Goal: Task Accomplishment & Management: Manage account settings

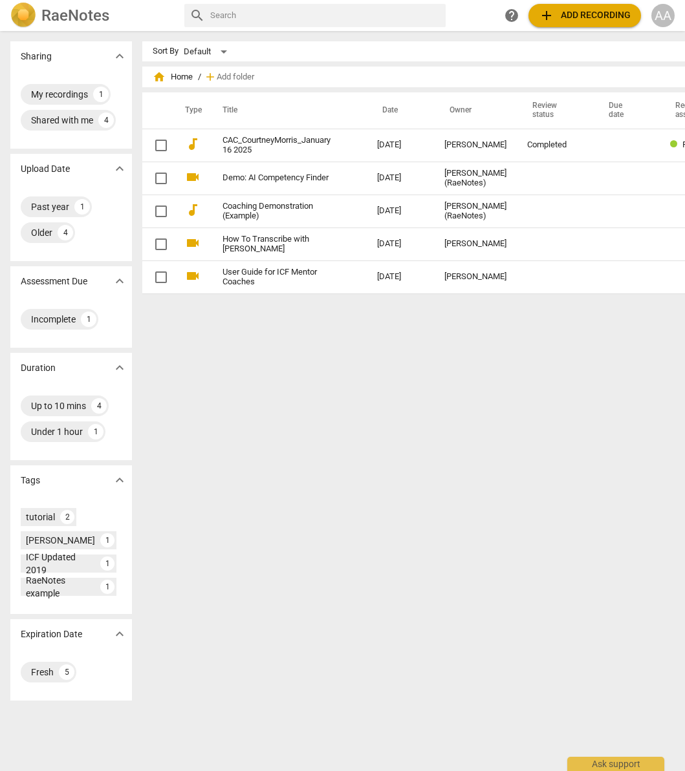
click at [574, 15] on span "add Add recording" at bounding box center [584, 16] width 92 height 16
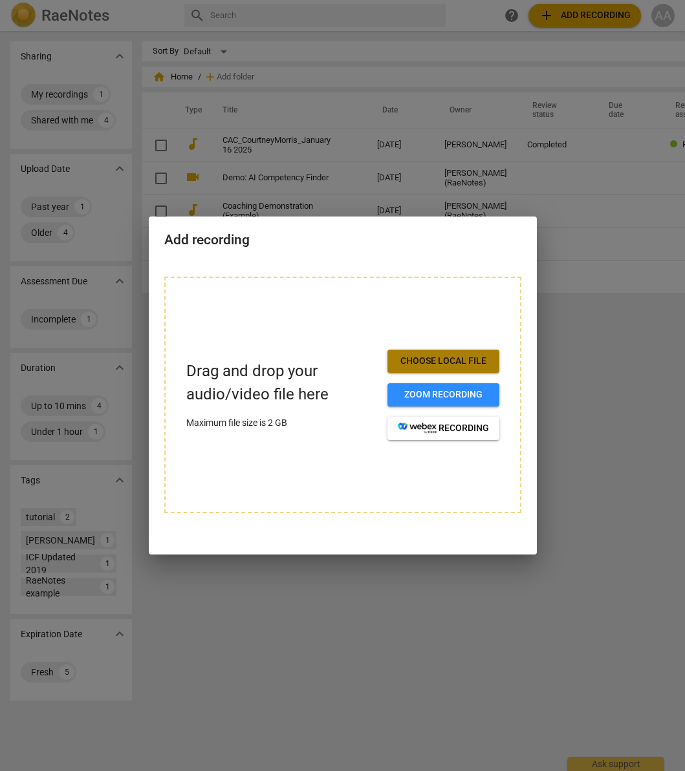
click at [465, 360] on span "Choose local file" at bounding box center [443, 361] width 91 height 13
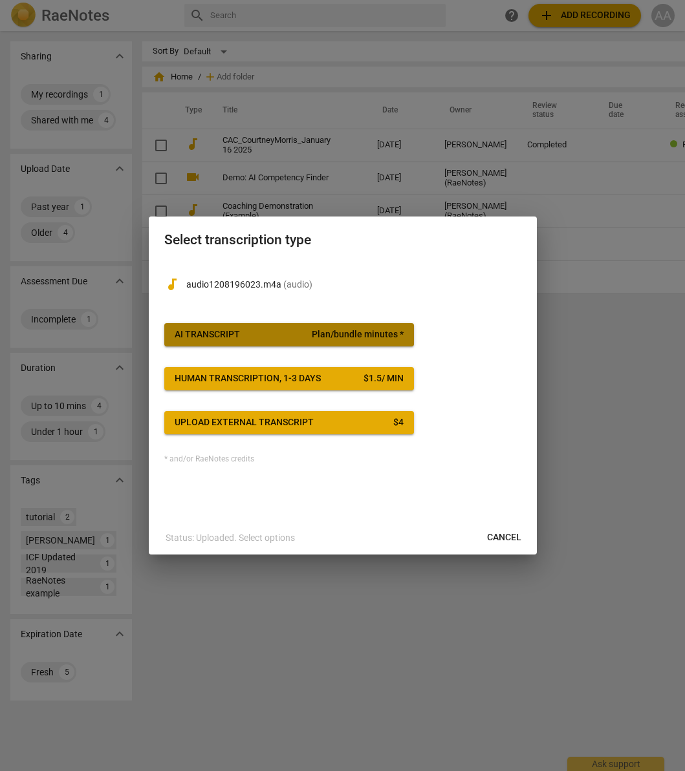
click at [329, 332] on span "Plan/bundle minutes *" at bounding box center [358, 334] width 92 height 13
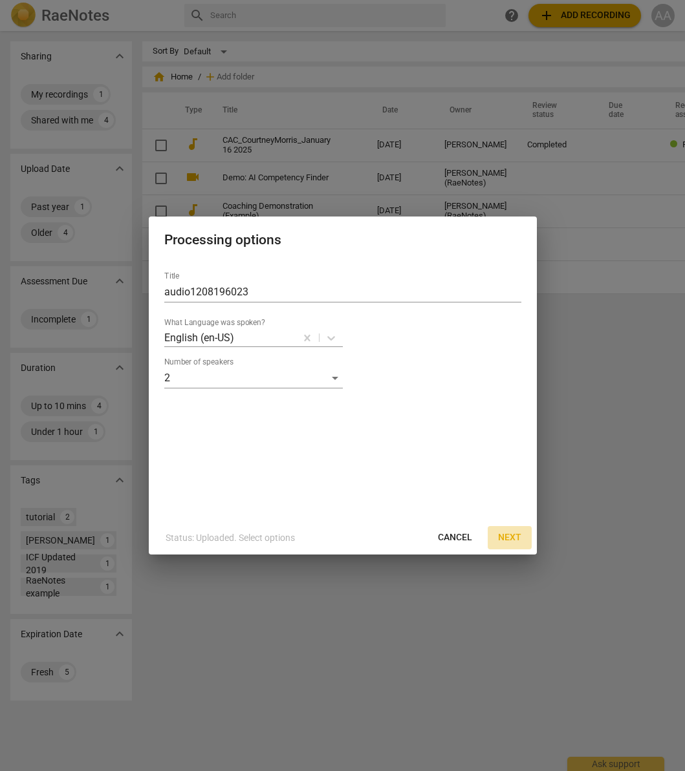
click at [507, 538] on span "Next" at bounding box center [509, 537] width 23 height 13
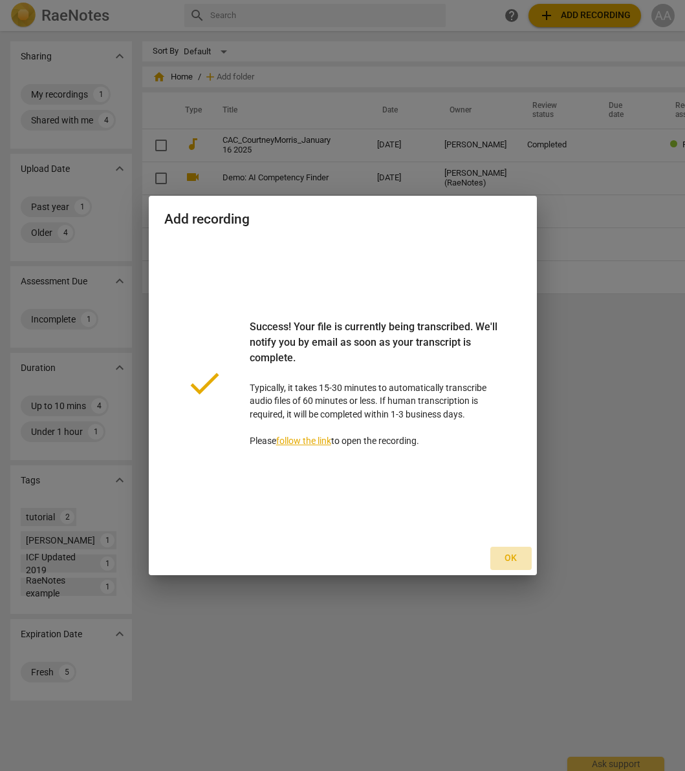
click at [507, 558] on span "Ok" at bounding box center [510, 558] width 21 height 13
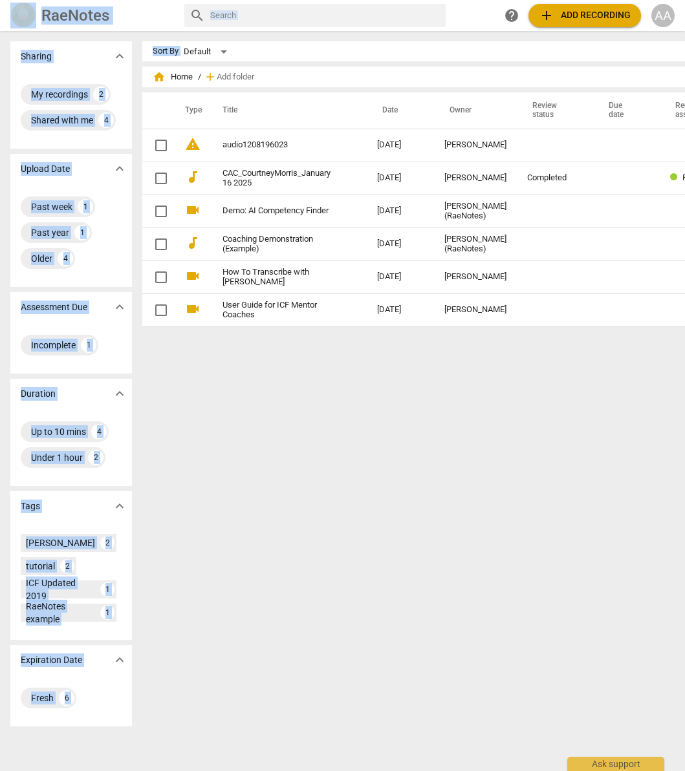
click at [684, 0] on html "RaeNotes search help add Add recording AA Sharing expand_more My recordings 2 S…" at bounding box center [342, 0] width 685 height 0
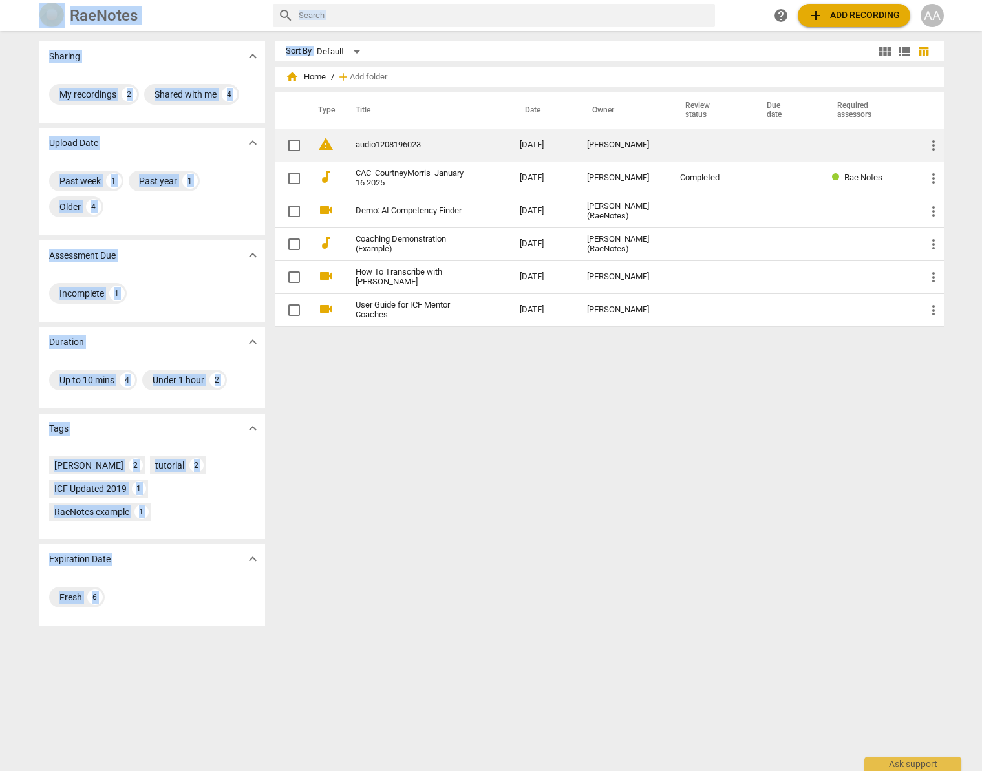
click at [394, 143] on link "audio1208196023" at bounding box center [415, 145] width 118 height 10
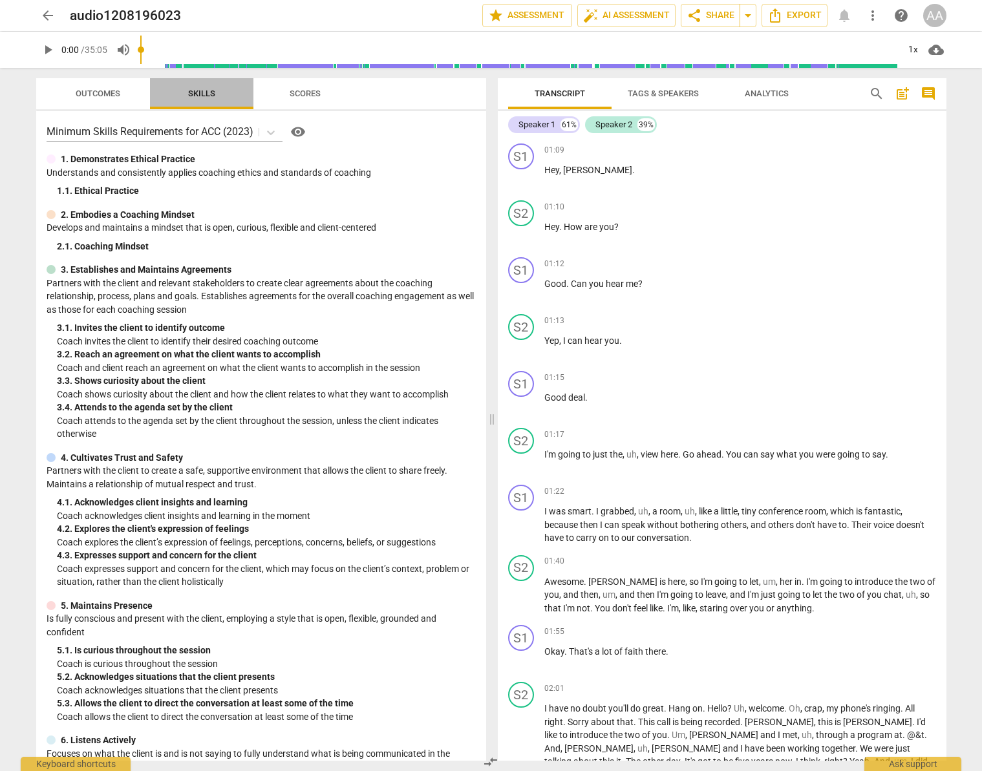
click at [200, 92] on span "Skills" at bounding box center [201, 94] width 27 height 10
click at [270, 129] on icon at bounding box center [270, 132] width 13 height 13
click at [300, 131] on span "visibility" at bounding box center [298, 132] width 16 height 16
click at [684, 15] on span "arrow_drop_down" at bounding box center [748, 16] width 16 height 16
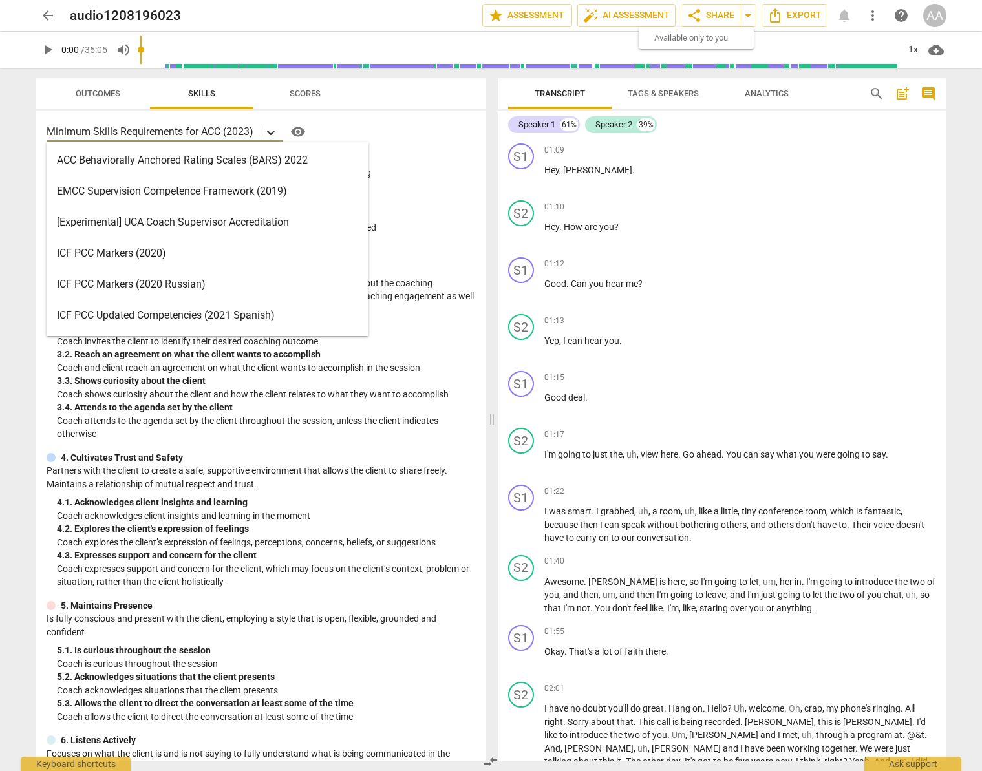
click at [272, 127] on icon at bounding box center [270, 132] width 13 height 13
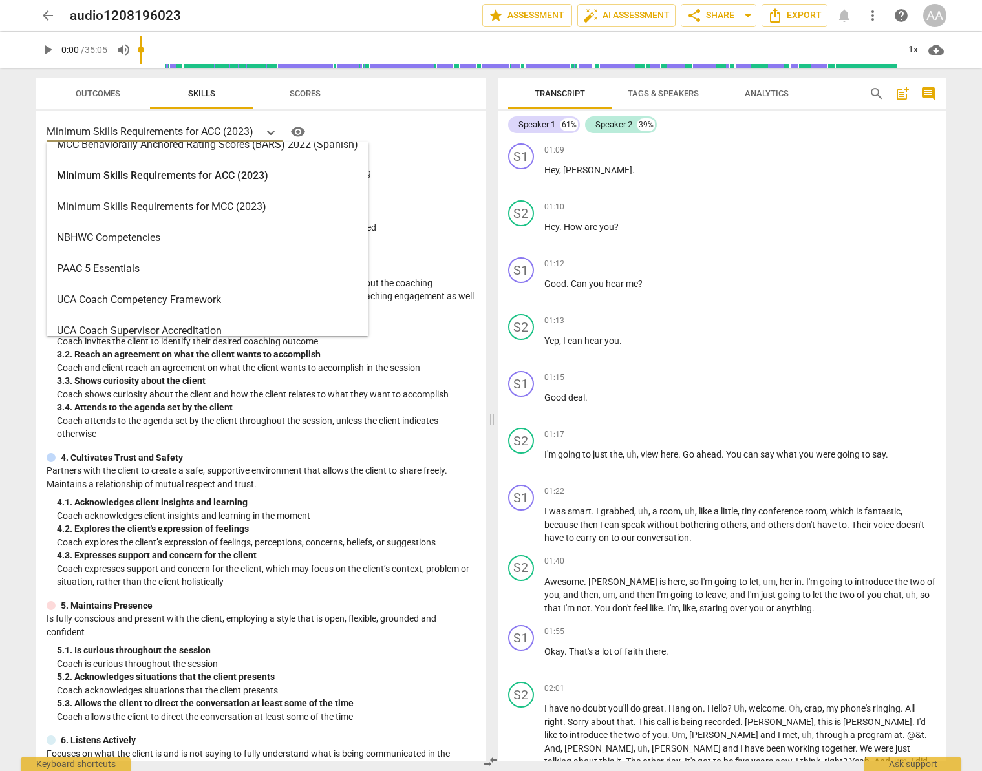
scroll to position [401, 0]
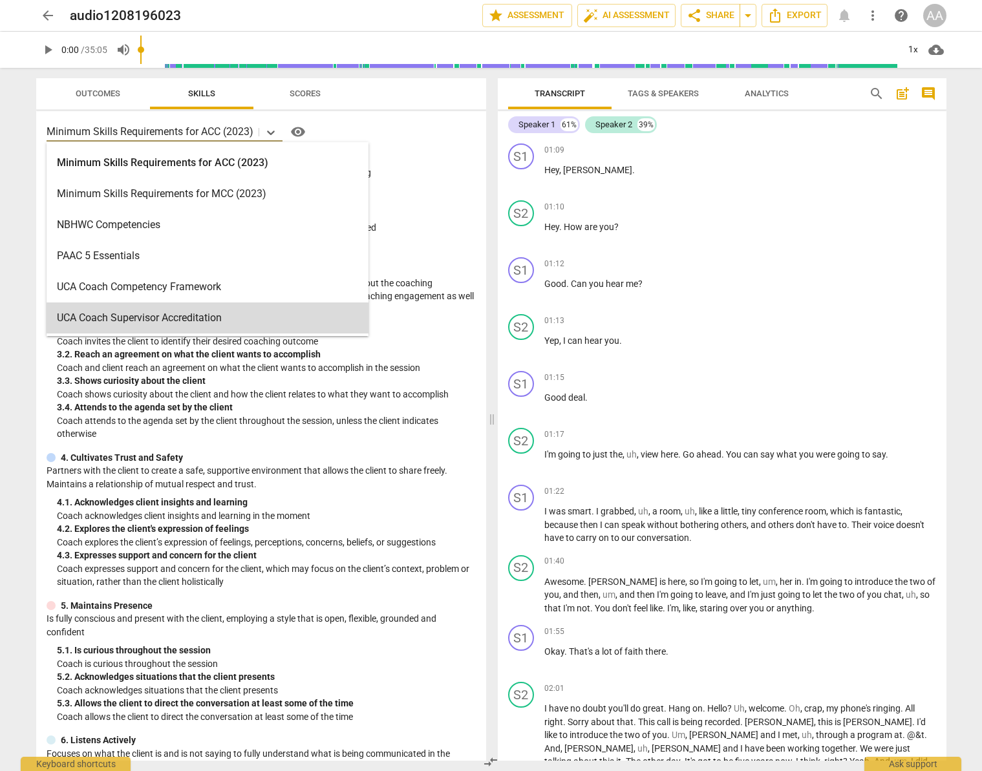
drag, startPoint x: 450, startPoint y: 364, endPoint x: 452, endPoint y: 357, distance: 6.7
click at [450, 362] on p "Coach and client reach an agreement on what the client wants to accomplish in t…" at bounding box center [266, 368] width 419 height 14
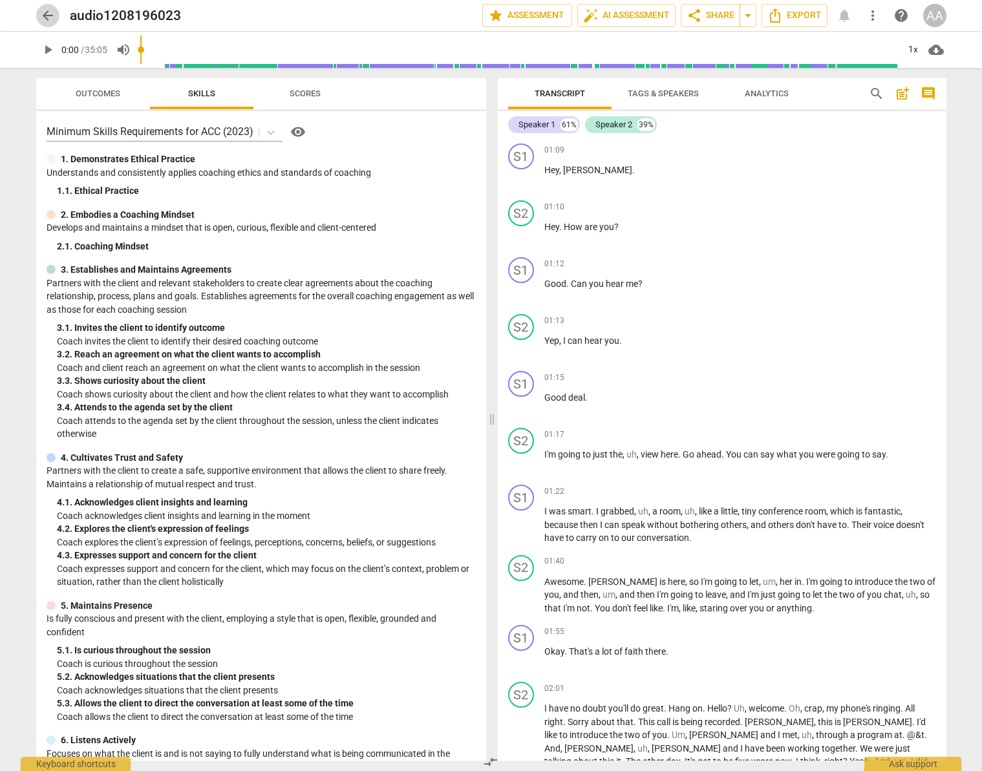
click at [49, 17] on span "arrow_back" at bounding box center [48, 16] width 16 height 16
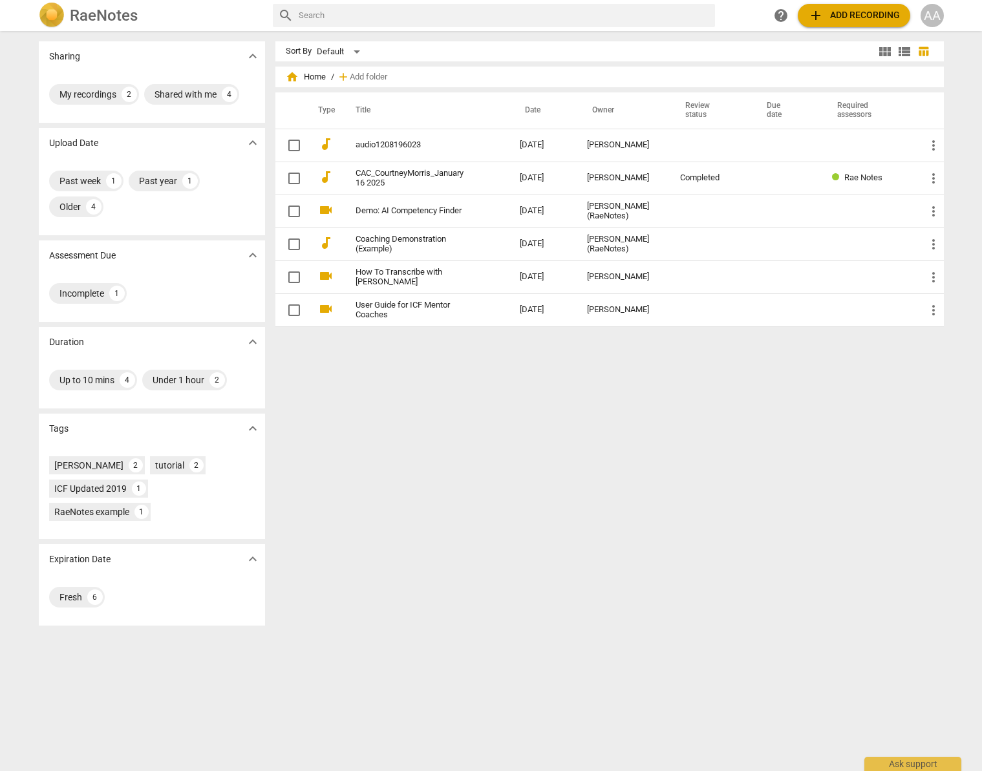
click at [470, 387] on div "Sort By Default view_module view_list table_chart home Home / add Add folder Ty…" at bounding box center [614, 400] width 679 height 719
click at [58, 17] on img at bounding box center [52, 16] width 26 height 26
click at [684, 16] on div "AA" at bounding box center [932, 15] width 23 height 23
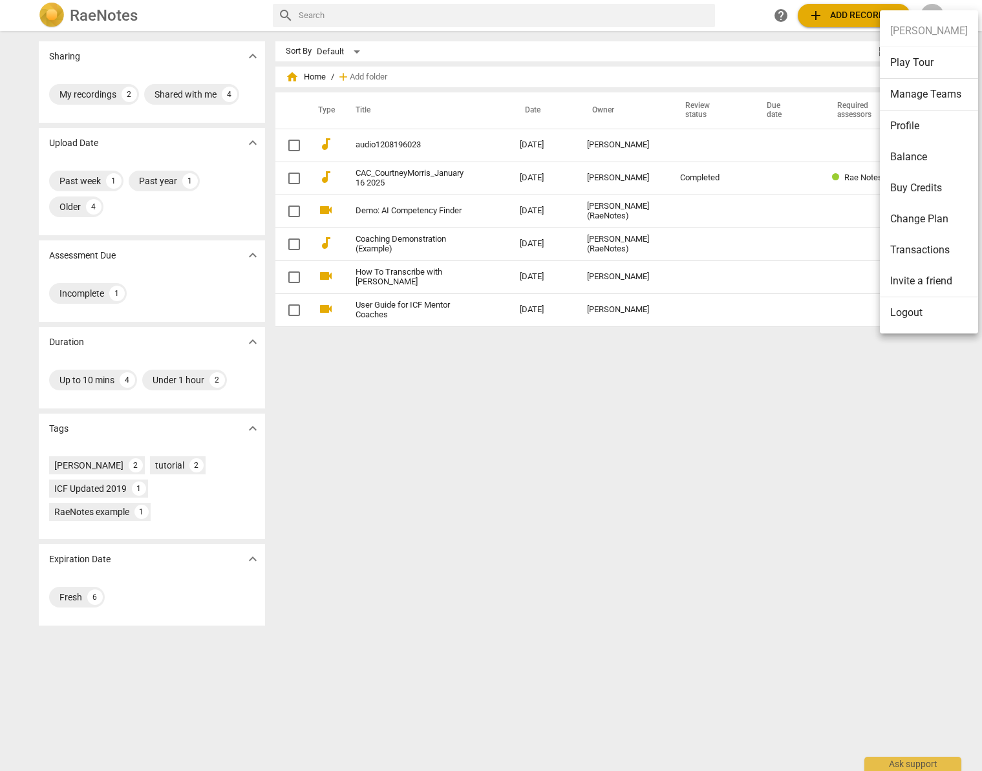
click at [684, 156] on li "Balance" at bounding box center [929, 157] width 98 height 31
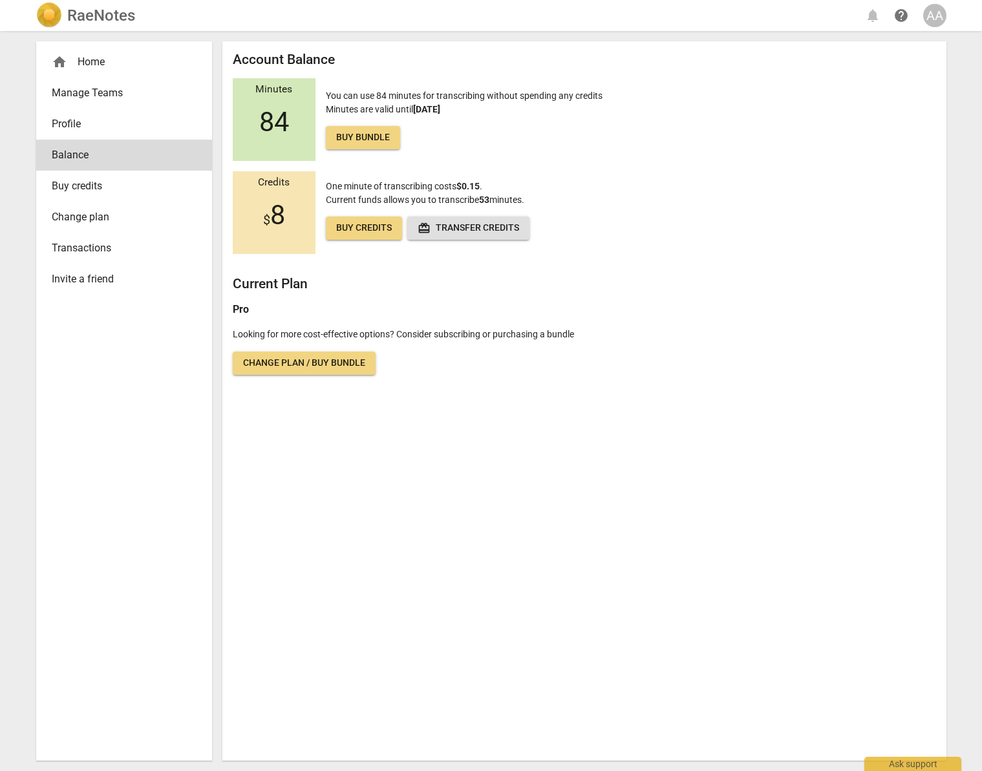
click at [91, 279] on span "Invite a friend" at bounding box center [119, 280] width 134 height 16
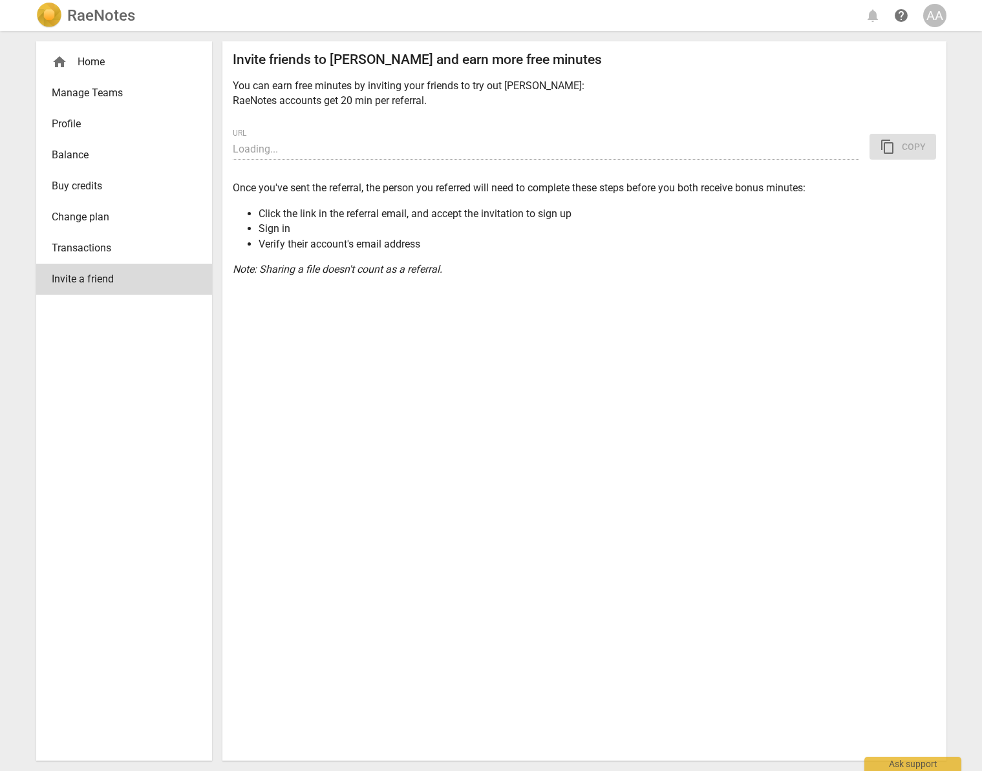
type input "[URL][DOMAIN_NAME]"
click at [80, 63] on div "home Home" at bounding box center [119, 62] width 134 height 16
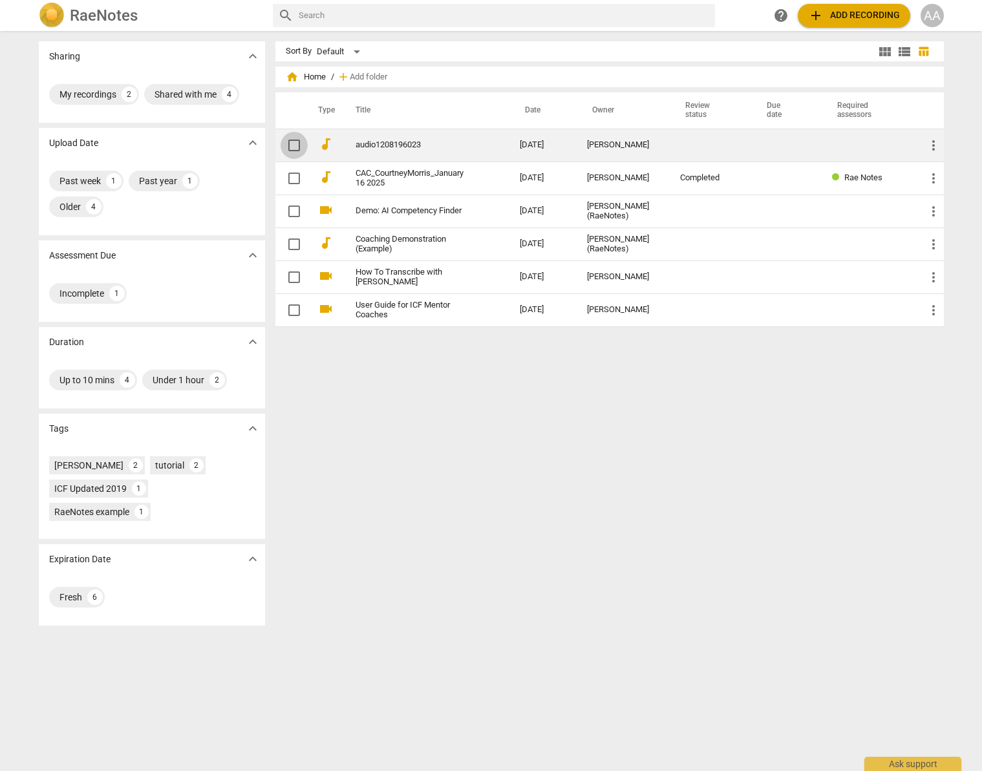
click at [292, 144] on input "checkbox" at bounding box center [294, 146] width 27 height 16
checkbox input "false"
click at [684, 146] on span "more_vert" at bounding box center [934, 146] width 16 height 16
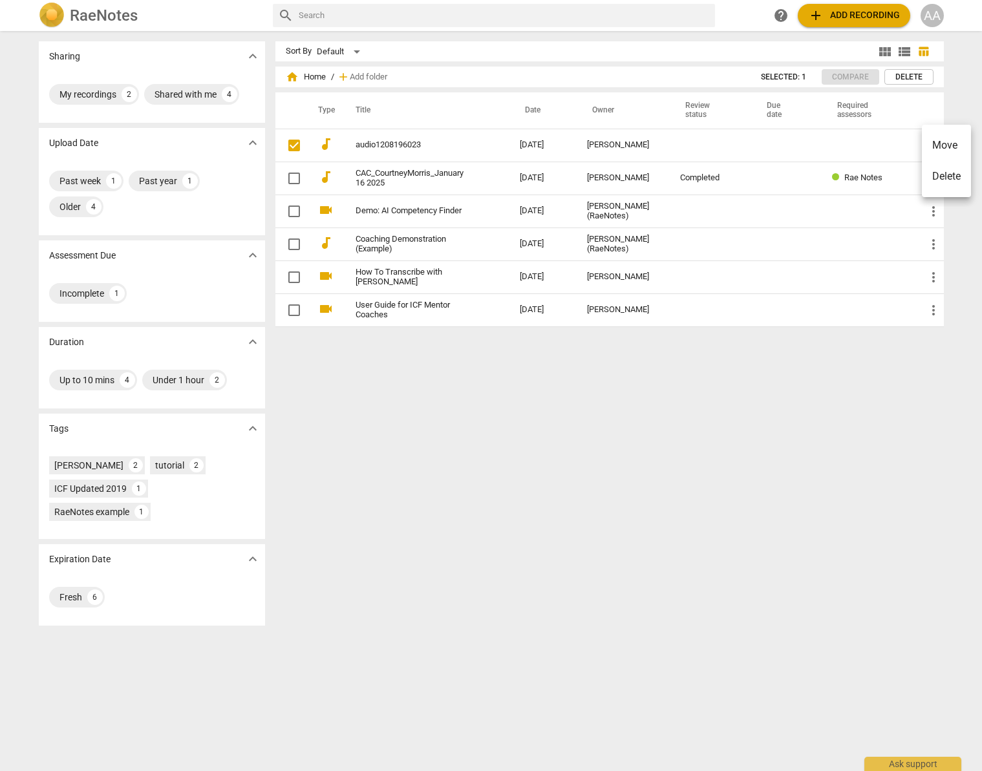
drag, startPoint x: 952, startPoint y: 145, endPoint x: 716, endPoint y: 372, distance: 327.4
click at [684, 372] on div "Move Delete" at bounding box center [491, 385] width 982 height 771
click at [337, 76] on div at bounding box center [491, 385] width 982 height 771
click at [345, 76] on span "add" at bounding box center [343, 76] width 13 height 13
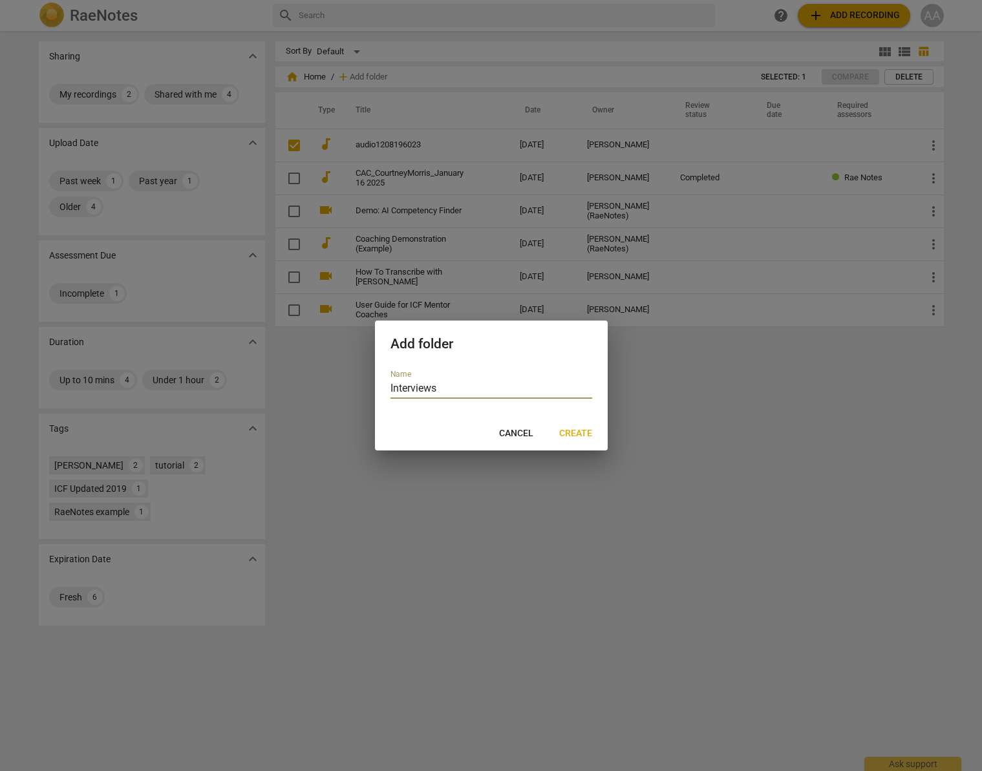
type input "Interviews"
click at [568, 429] on span "Create" at bounding box center [575, 433] width 33 height 13
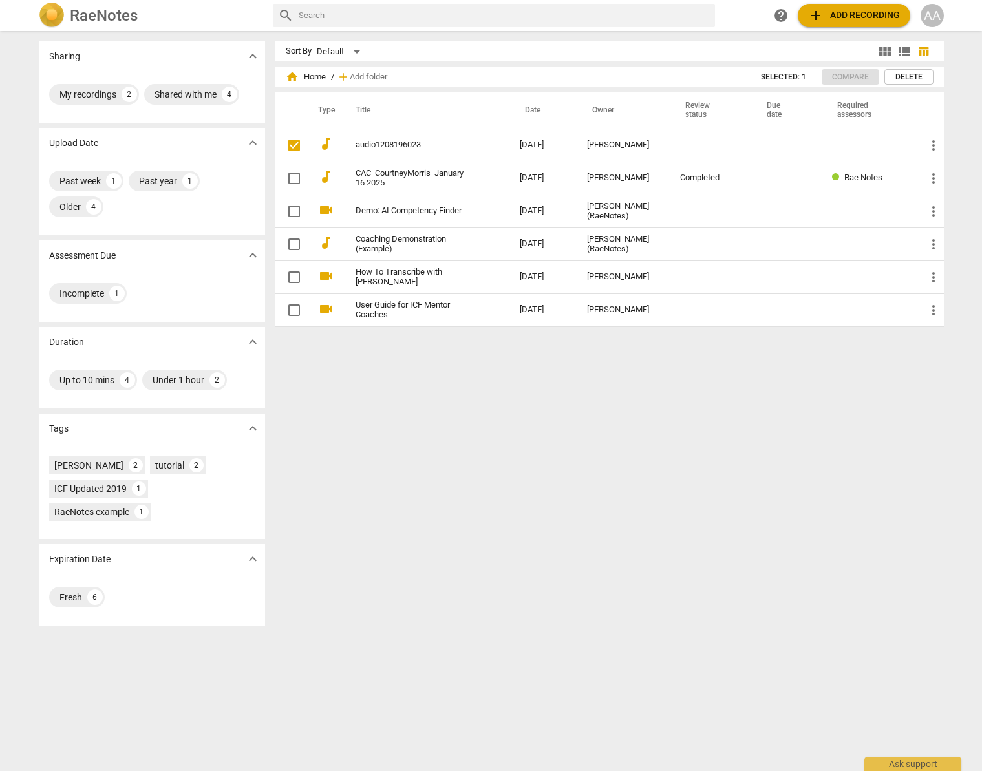
checkbox input "true"
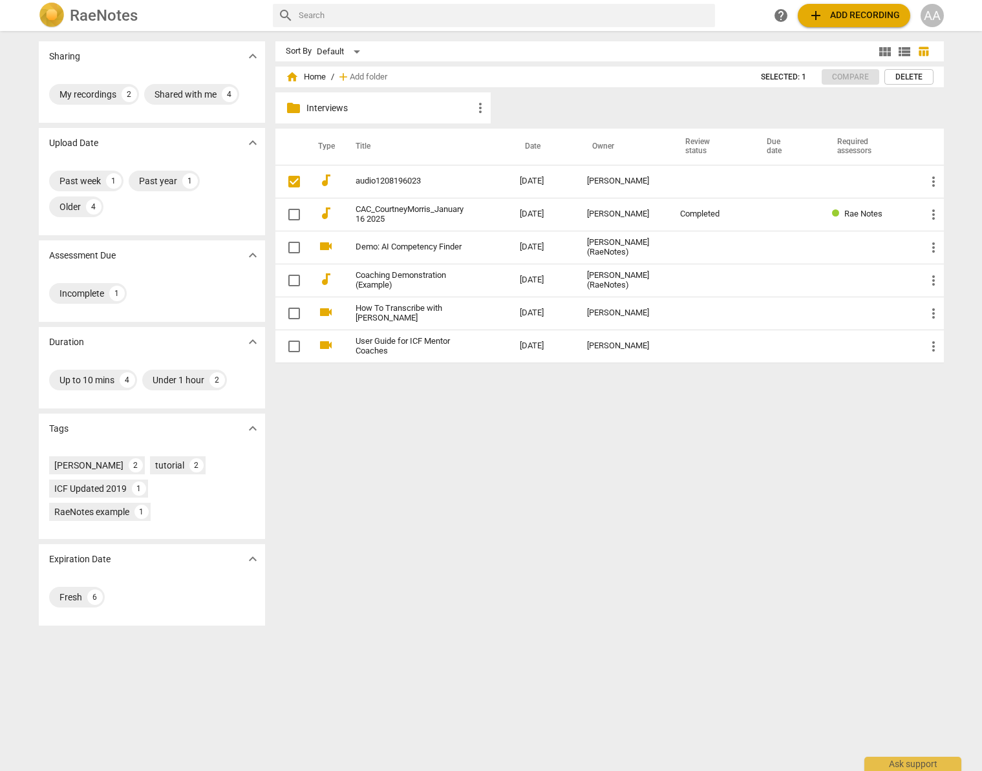
click at [314, 107] on p "Interviews" at bounding box center [389, 108] width 167 height 14
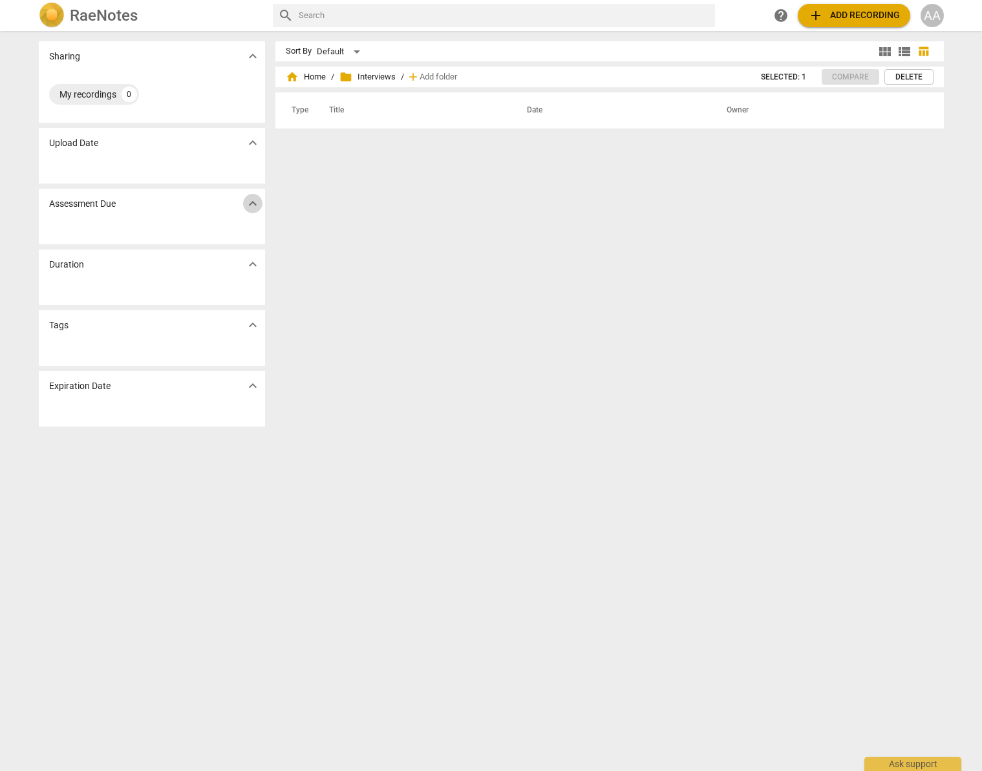
click at [249, 203] on span "expand_more" at bounding box center [253, 204] width 16 height 16
click at [97, 210] on p "Assessment Due" at bounding box center [82, 204] width 67 height 14
click at [123, 275] on div "Duration expand_more" at bounding box center [152, 265] width 226 height 30
click at [144, 342] on div at bounding box center [152, 353] width 226 height 26
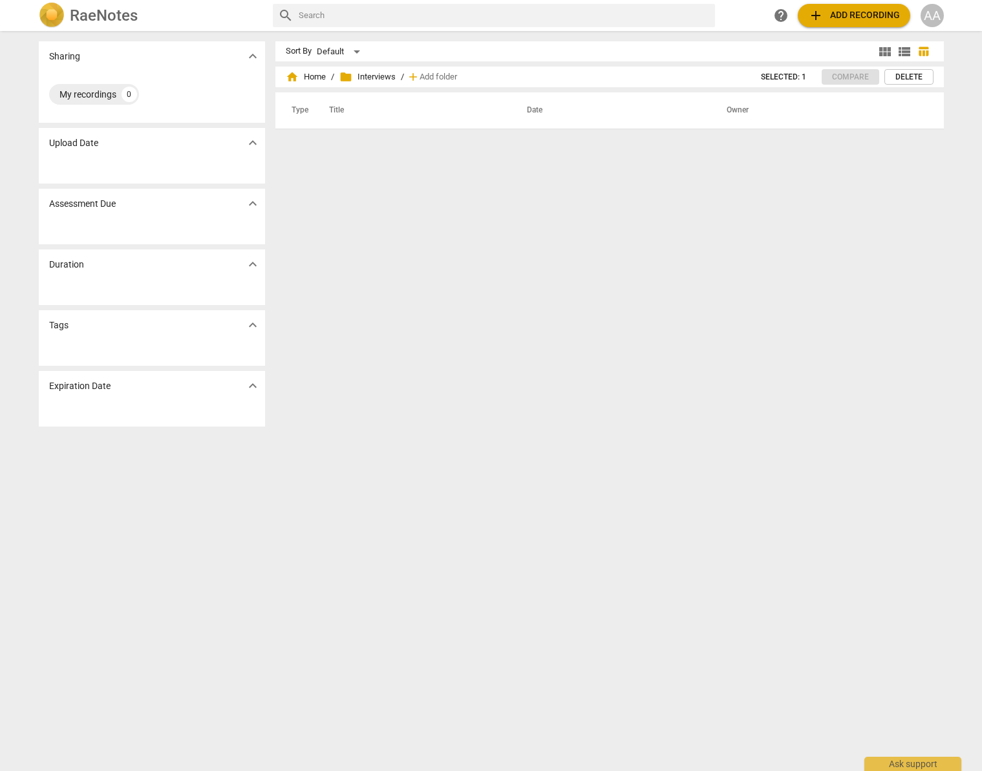
click at [153, 390] on div "Expiration Date expand_more" at bounding box center [152, 386] width 226 height 30
click at [198, 85] on div "My recordings 0" at bounding box center [152, 94] width 206 height 26
click at [684, 50] on span "view_module" at bounding box center [885, 52] width 16 height 16
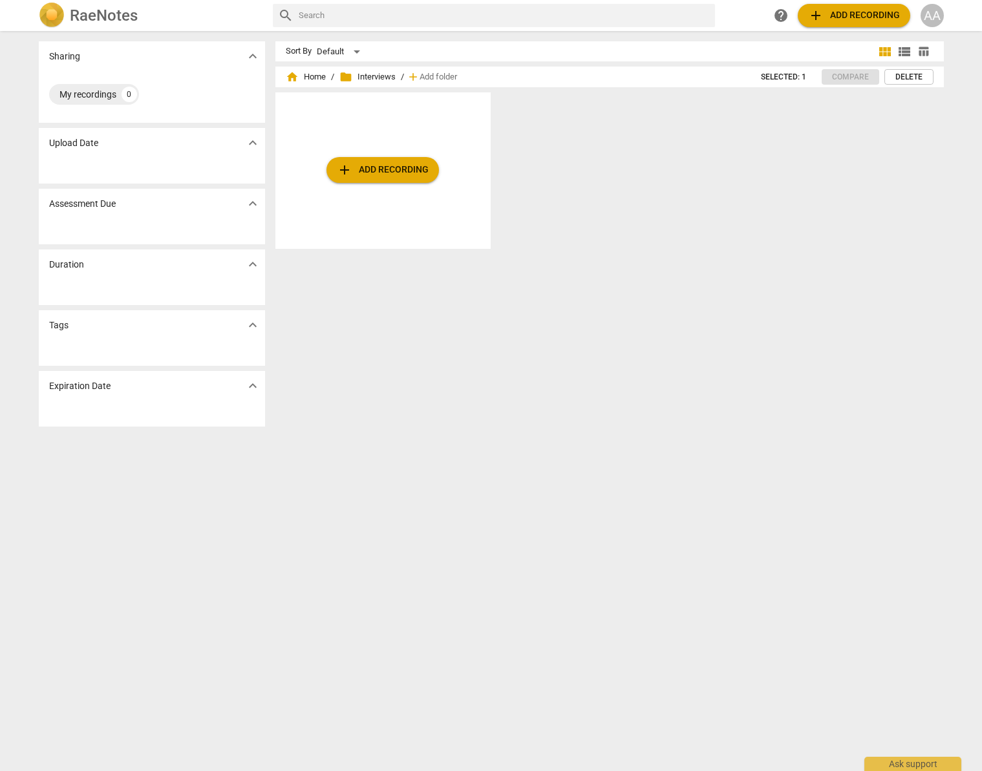
click at [684, 54] on span "view_list" at bounding box center [905, 52] width 16 height 16
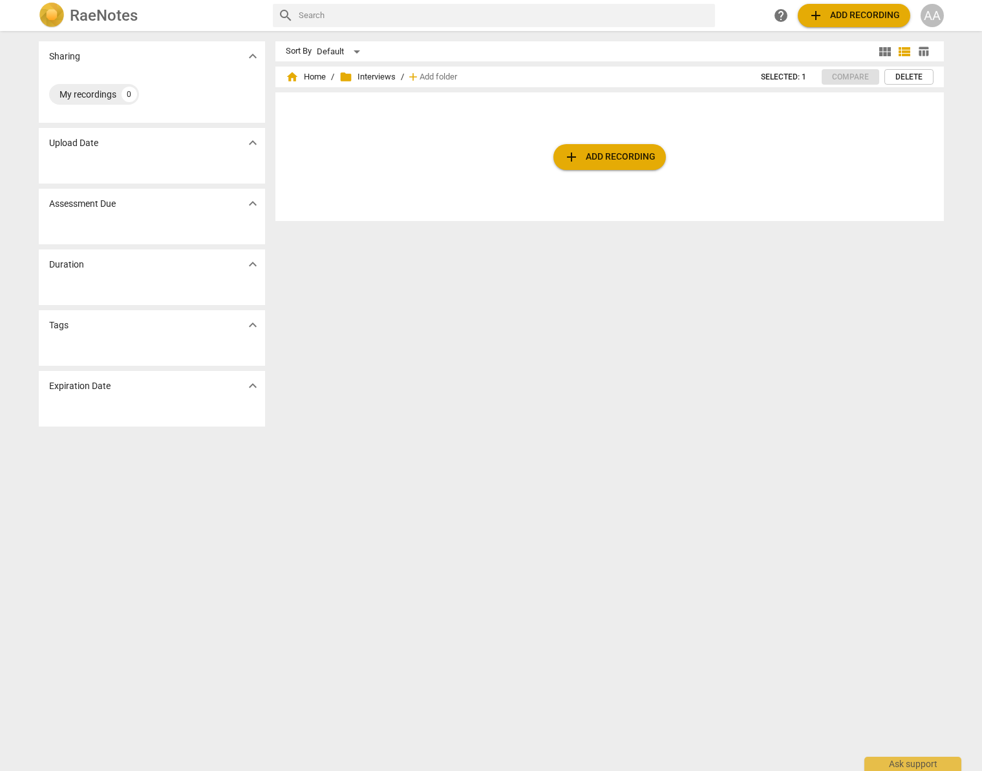
click at [363, 79] on span "folder Interviews" at bounding box center [367, 76] width 56 height 13
drag, startPoint x: 363, startPoint y: 79, endPoint x: 517, endPoint y: 310, distance: 277.0
click at [517, 310] on div "Sort By Default view_module view_list table_chart home Home / folder Interviews…" at bounding box center [614, 400] width 679 height 719
click at [684, 17] on div "AA" at bounding box center [932, 15] width 23 height 23
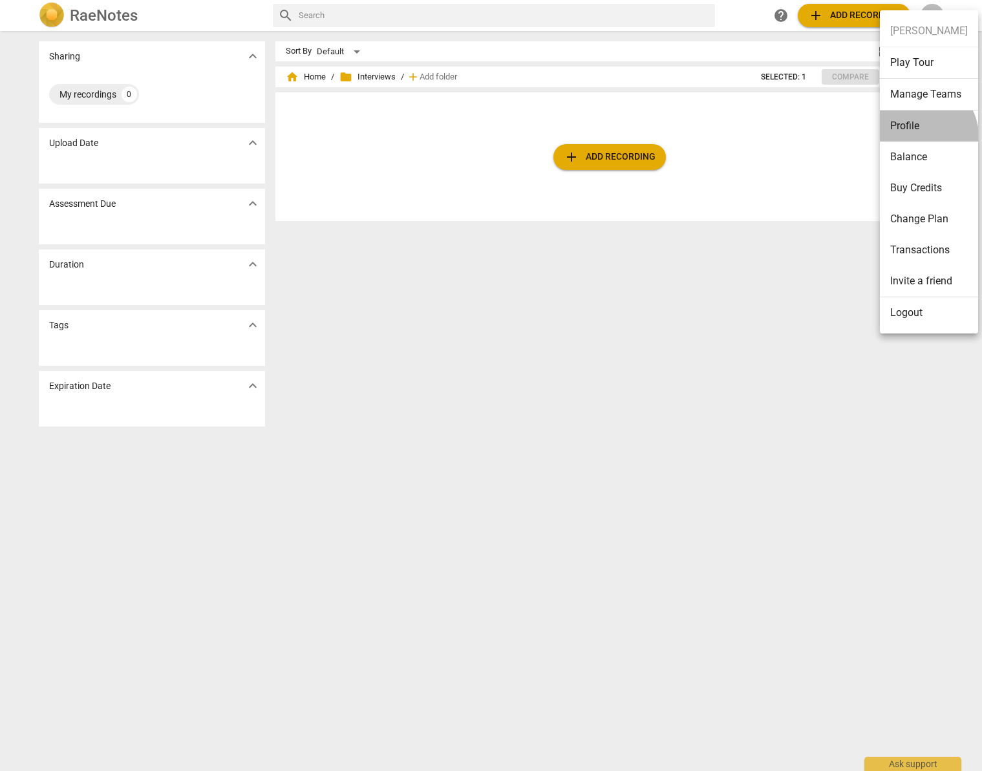
click at [684, 136] on li "Profile" at bounding box center [929, 126] width 98 height 31
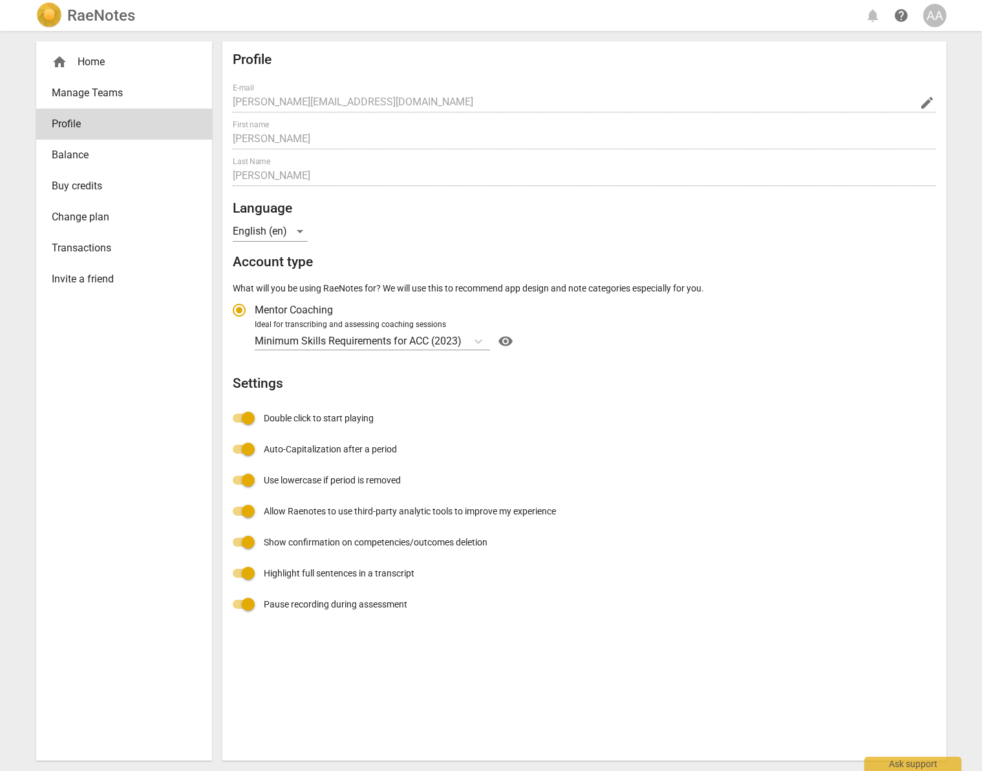
radio input "false"
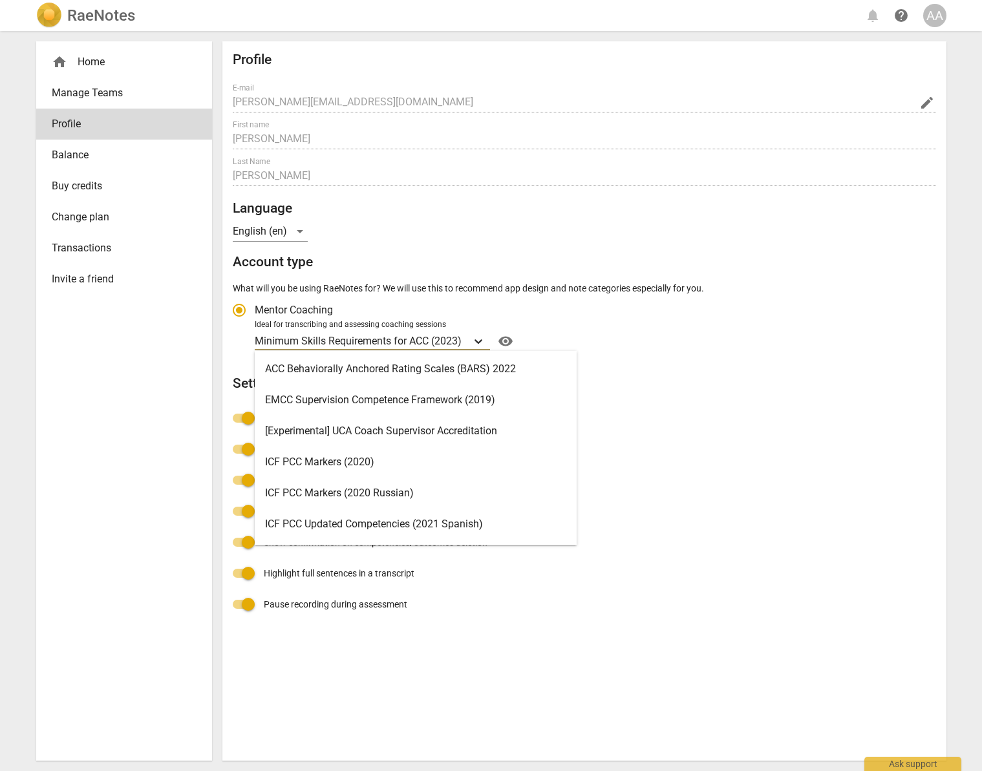
click at [479, 337] on icon "Account type" at bounding box center [478, 341] width 13 height 13
click at [0, 0] on input "Ideal for transcribing and assessing coaching sessions 19 results available. Us…" at bounding box center [0, 0] width 0 height 0
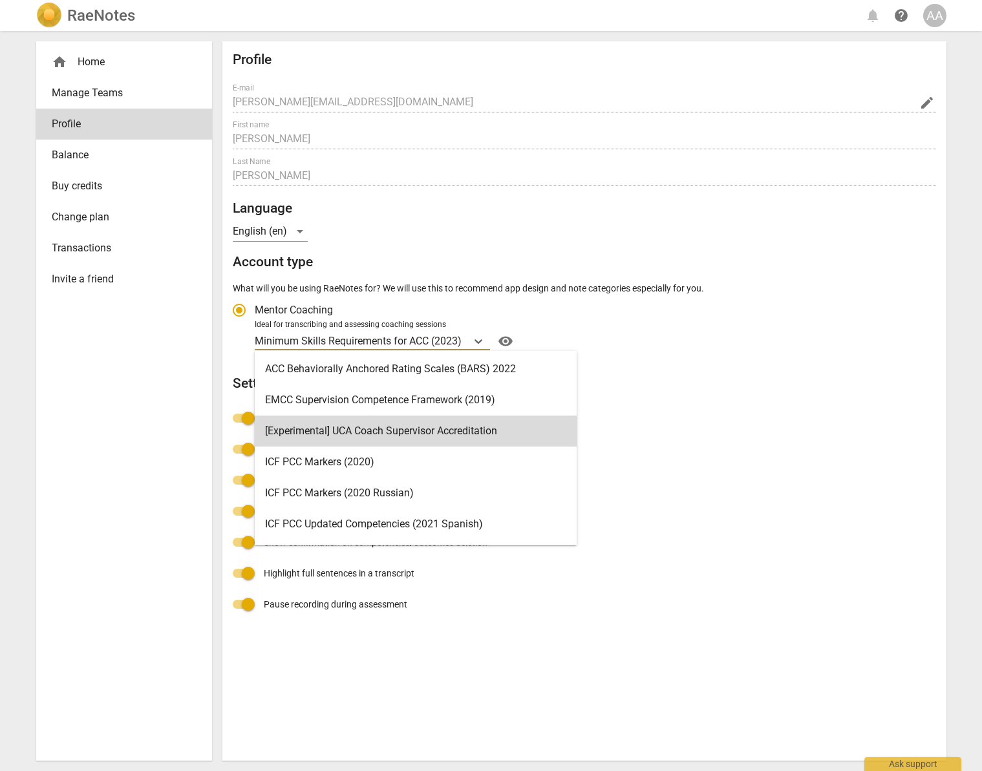
click at [684, 376] on h2 "Settings" at bounding box center [584, 384] width 703 height 16
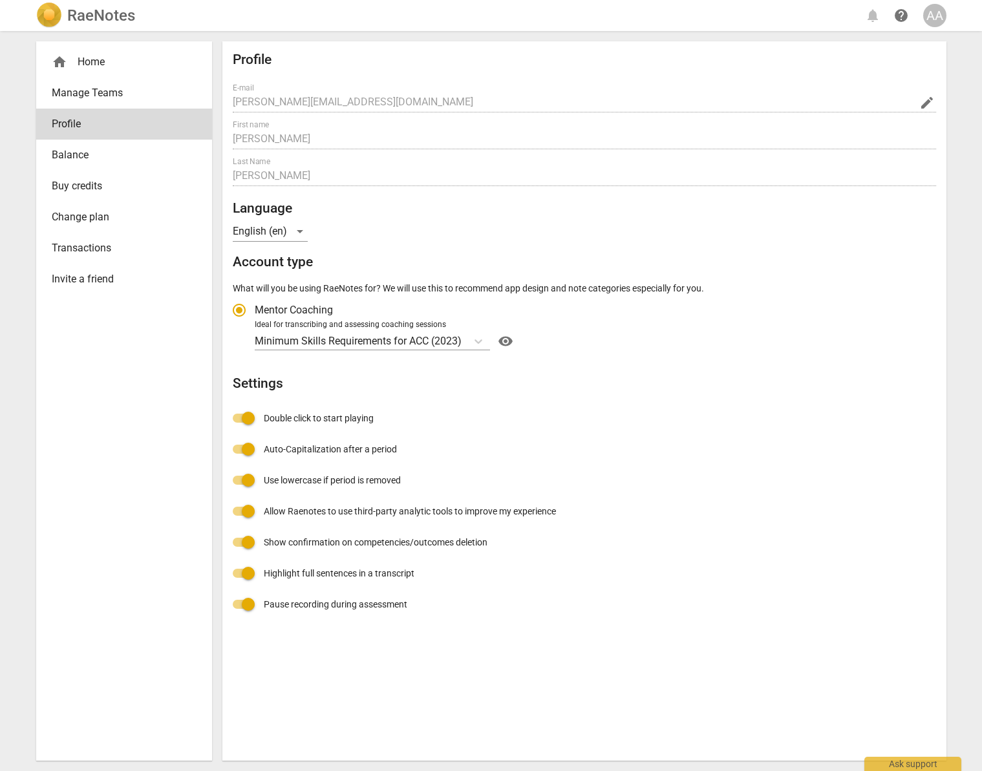
click at [684, 374] on div "Profile E-mail [PERSON_NAME][EMAIL_ADDRESS][DOMAIN_NAME] edit First name [PERSO…" at bounding box center [584, 336] width 703 height 568
click at [88, 218] on span "Change plan" at bounding box center [119, 217] width 134 height 16
